Goal: Task Accomplishment & Management: Use online tool/utility

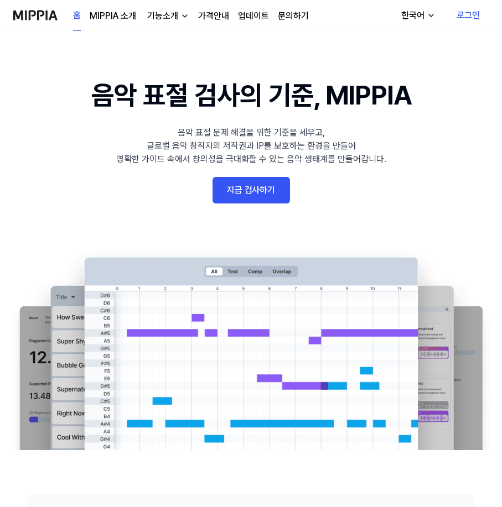
click at [255, 200] on link "지금 검사하기" at bounding box center [250, 190] width 77 height 27
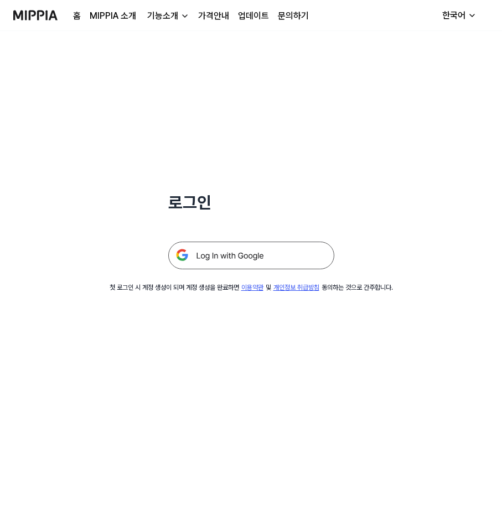
click at [243, 256] on img at bounding box center [251, 256] width 166 height 28
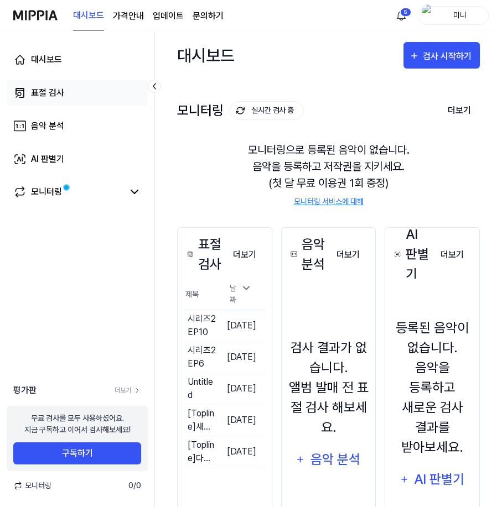
click at [99, 96] on link "표절 검사" at bounding box center [77, 93] width 141 height 27
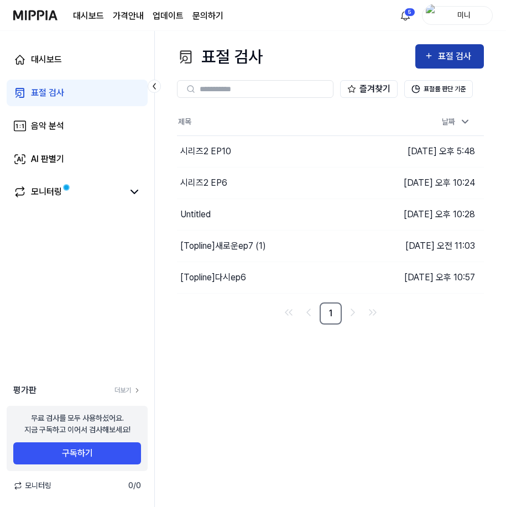
click at [437, 55] on div "표절 검사" at bounding box center [449, 56] width 51 height 14
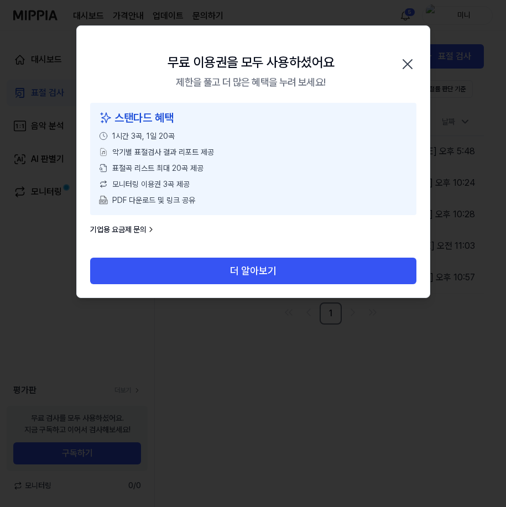
click at [403, 66] on icon "button" at bounding box center [408, 64] width 18 height 18
